Goal: Information Seeking & Learning: Understand process/instructions

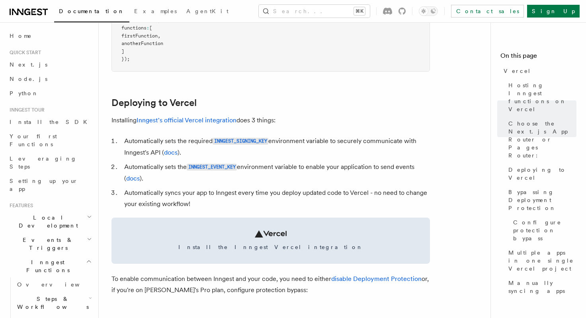
scroll to position [307, 0]
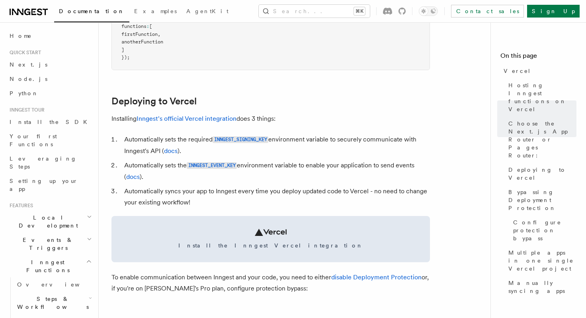
click at [296, 166] on li "Automatically sets the INNGEST_EVENT_KEY environment variable to enable your ap…" at bounding box center [276, 171] width 308 height 23
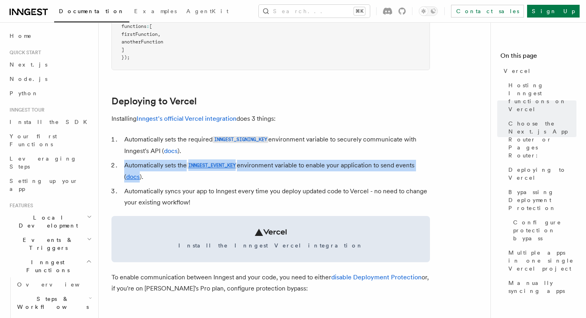
click at [296, 166] on li "Automatically sets the INNGEST_EVENT_KEY environment variable to enable your ap…" at bounding box center [276, 171] width 308 height 23
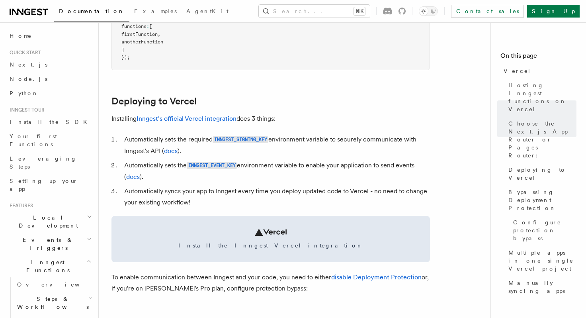
click at [178, 190] on li "Automatically syncs your app to Inngest every time you deploy updated code to V…" at bounding box center [276, 197] width 308 height 22
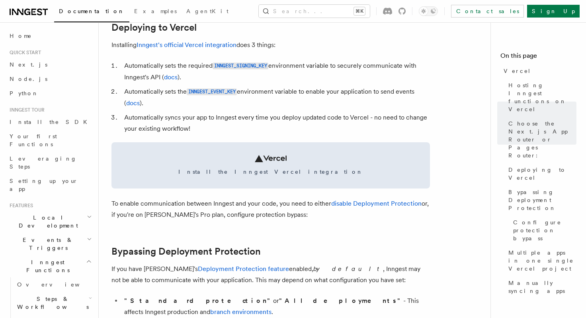
scroll to position [380, 0]
click at [148, 208] on p "To enable communication between Inngest and your code, you need to either disab…" at bounding box center [271, 209] width 319 height 22
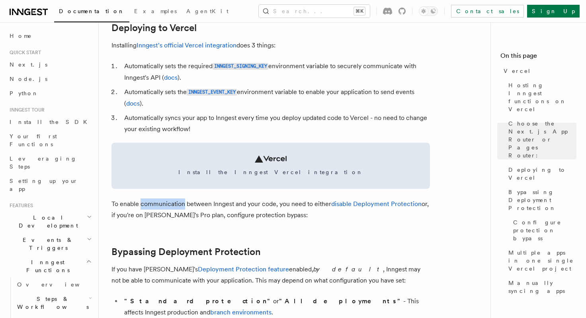
click at [148, 208] on p "To enable communication between Inngest and your code, you need to either disab…" at bounding box center [271, 209] width 319 height 22
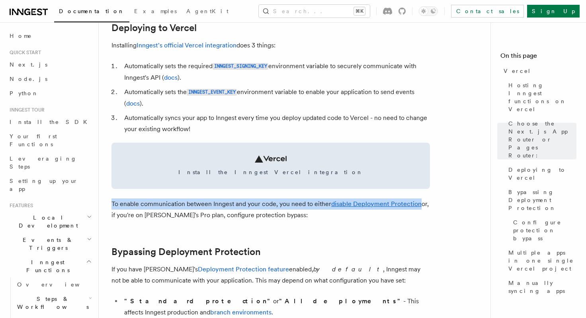
click at [148, 208] on p "To enable communication between Inngest and your code, you need to either disab…" at bounding box center [271, 209] width 319 height 22
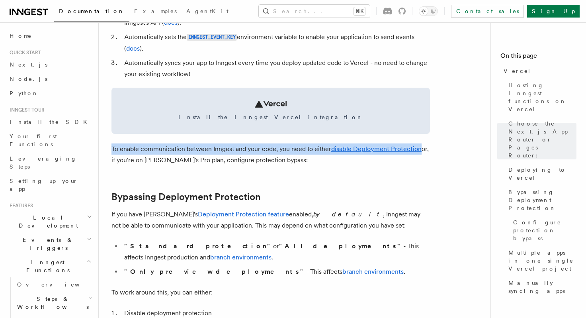
scroll to position [440, 0]
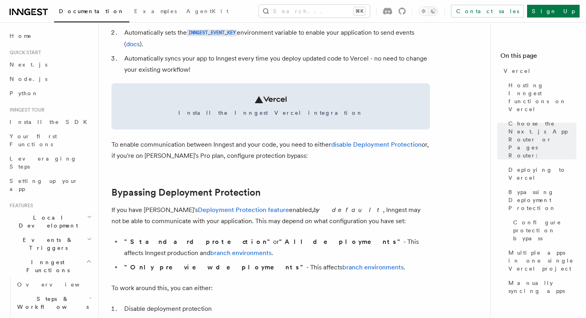
click at [139, 216] on p "If you have Vercel's Deployment Protection feature enabled, by default , Innges…" at bounding box center [271, 215] width 319 height 22
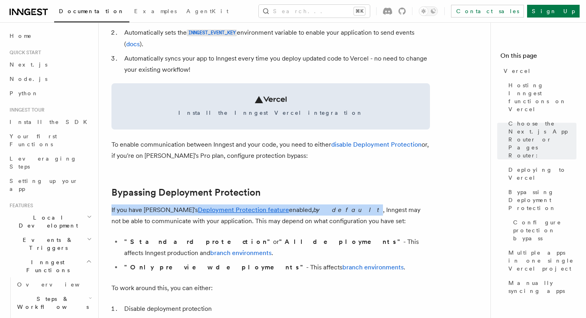
click at [139, 216] on p "If you have Vercel's Deployment Protection feature enabled, by default , Innges…" at bounding box center [271, 215] width 319 height 22
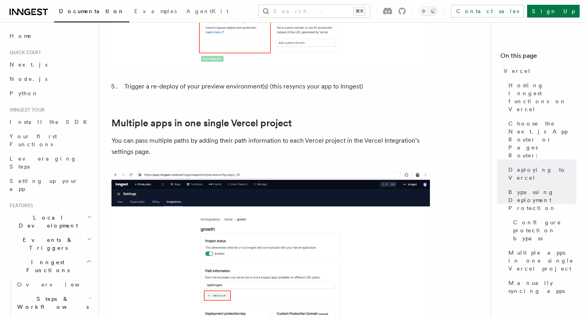
scroll to position [1107, 0]
